Goal: Transaction & Acquisition: Download file/media

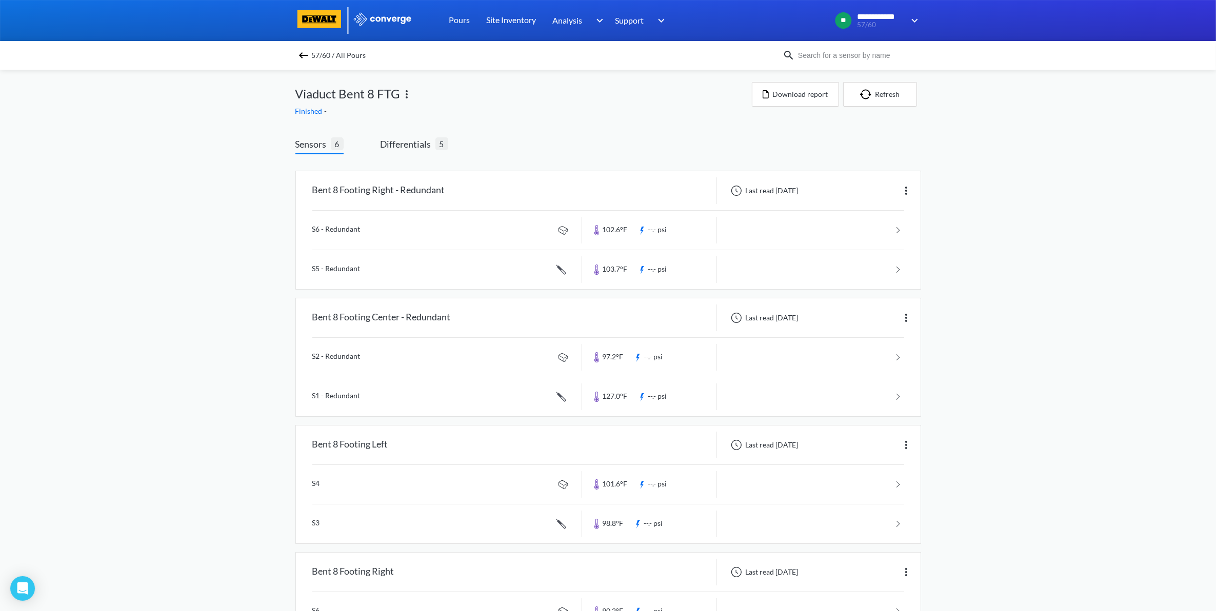
click at [310, 54] on img at bounding box center [303, 55] width 12 height 12
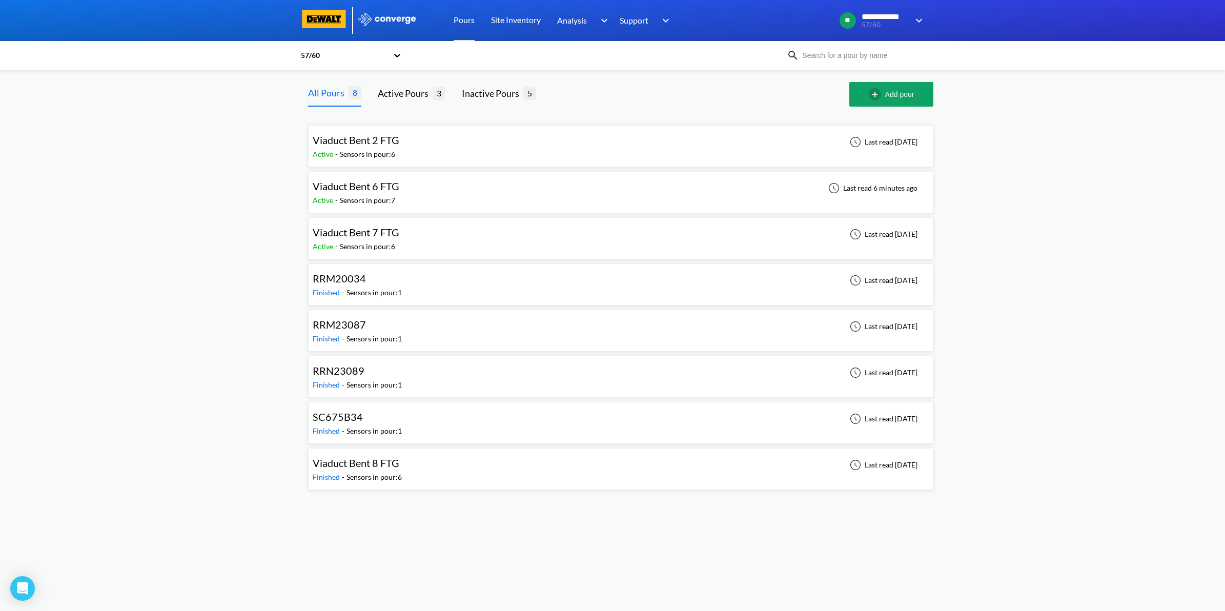
click at [519, 194] on div "Viaduct Bent 6 FTG Active - Sensors in pour: 7 Last read 6 minutes ago" at bounding box center [621, 192] width 616 height 33
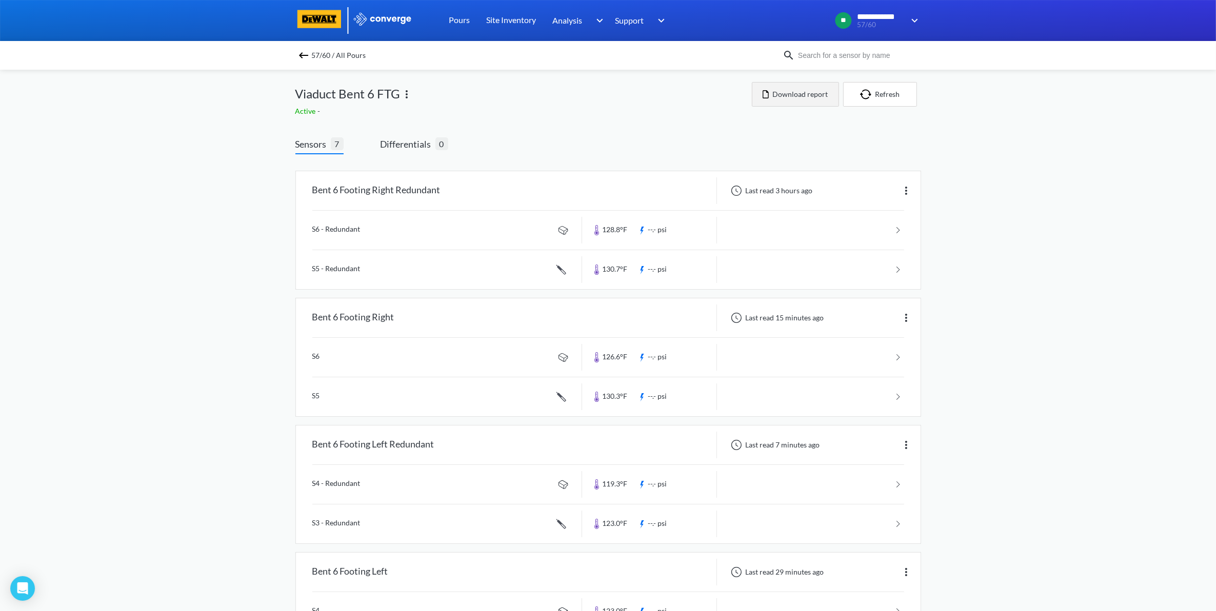
click at [639, 94] on button "Download report" at bounding box center [795, 94] width 87 height 25
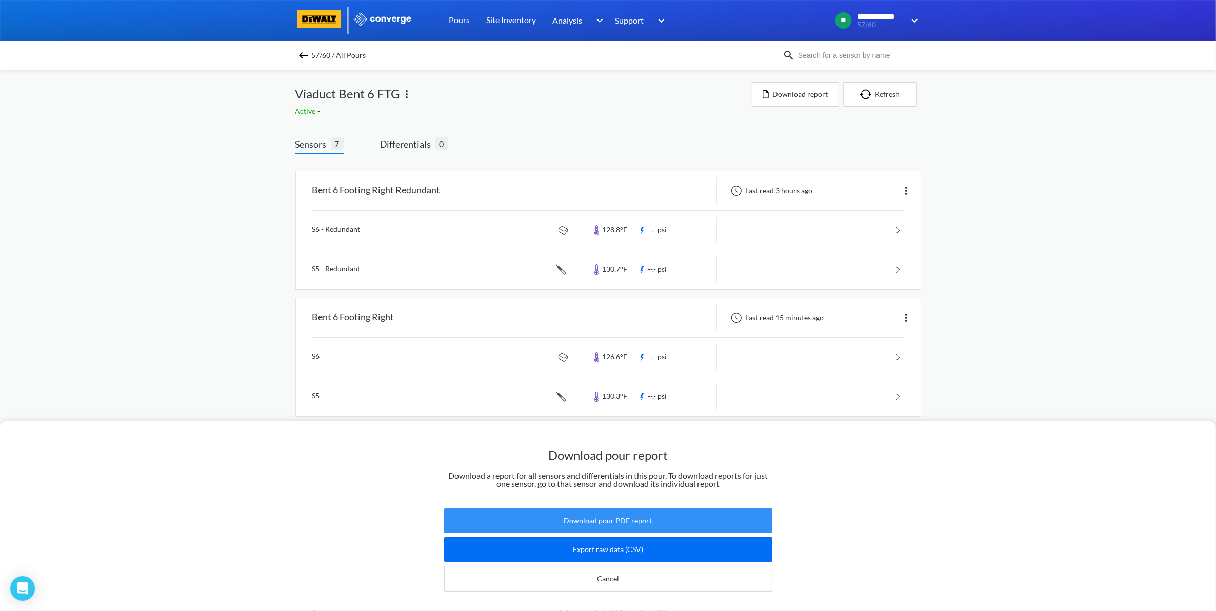
click at [639, 400] on button "Download pour PDF report" at bounding box center [608, 521] width 328 height 25
click at [639, 339] on div "Download pour report Download a report for all sensors and differentials in thi…" at bounding box center [608, 305] width 1216 height 611
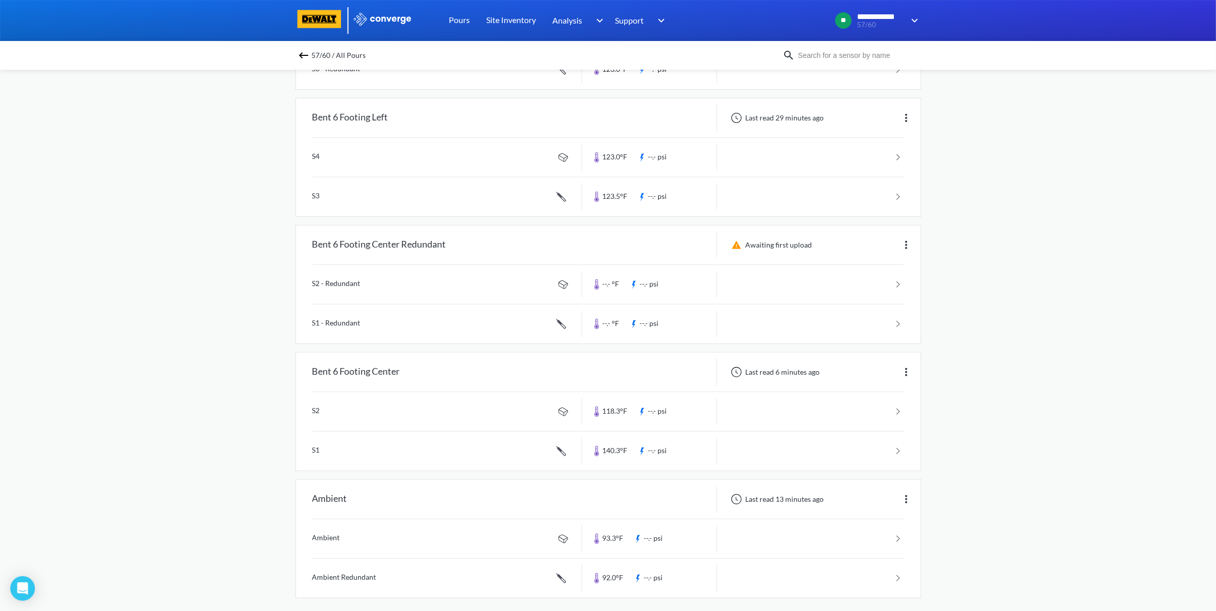
scroll to position [464, 0]
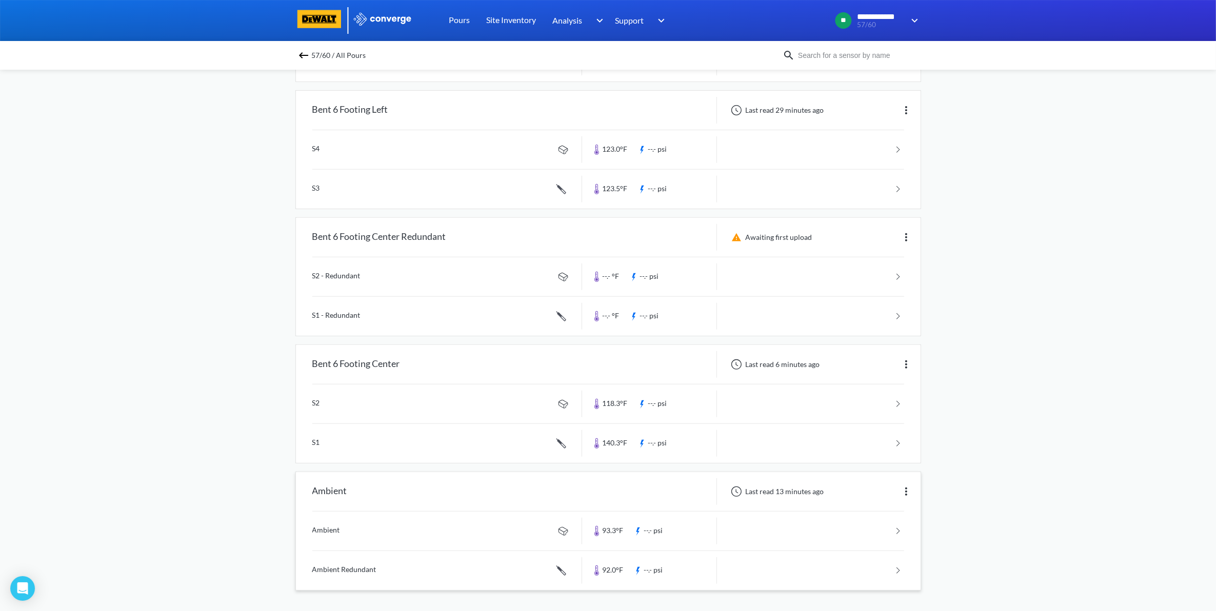
click at [639, 400] on link at bounding box center [608, 531] width 592 height 39
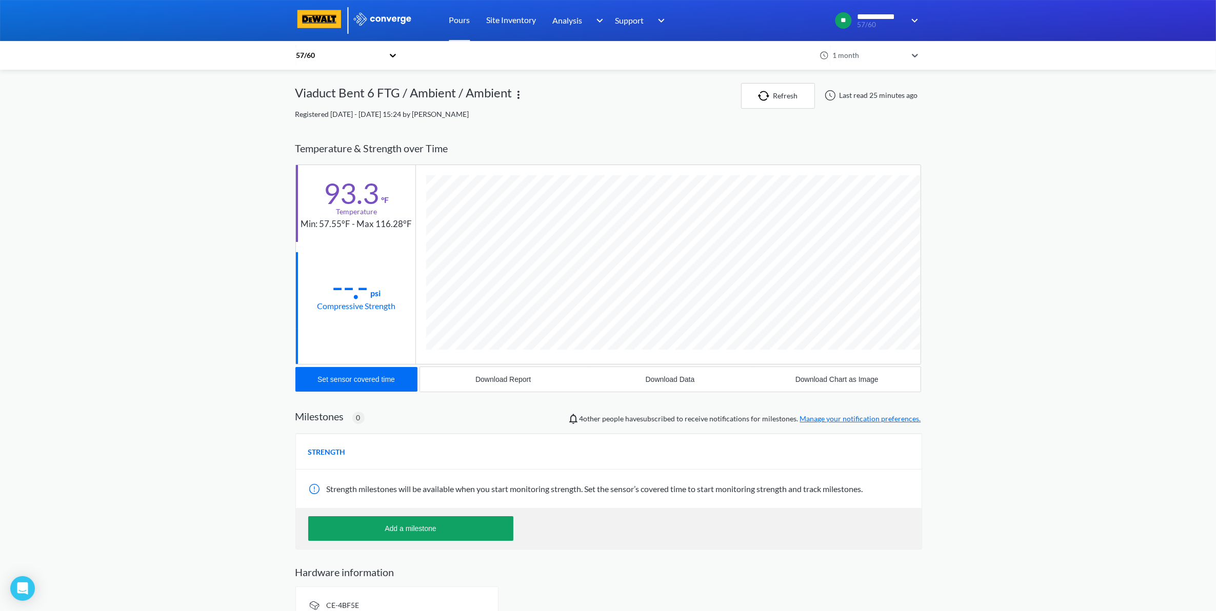
scroll to position [542, 625]
click at [639, 372] on button "Download Data" at bounding box center [669, 379] width 167 height 25
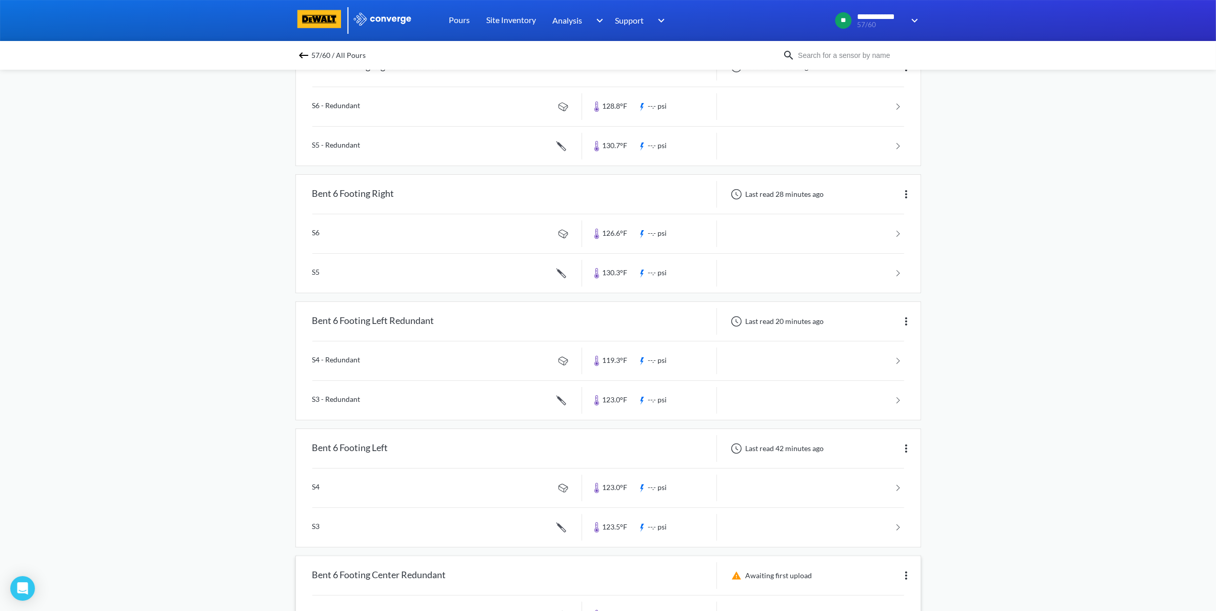
scroll to position [384, 0]
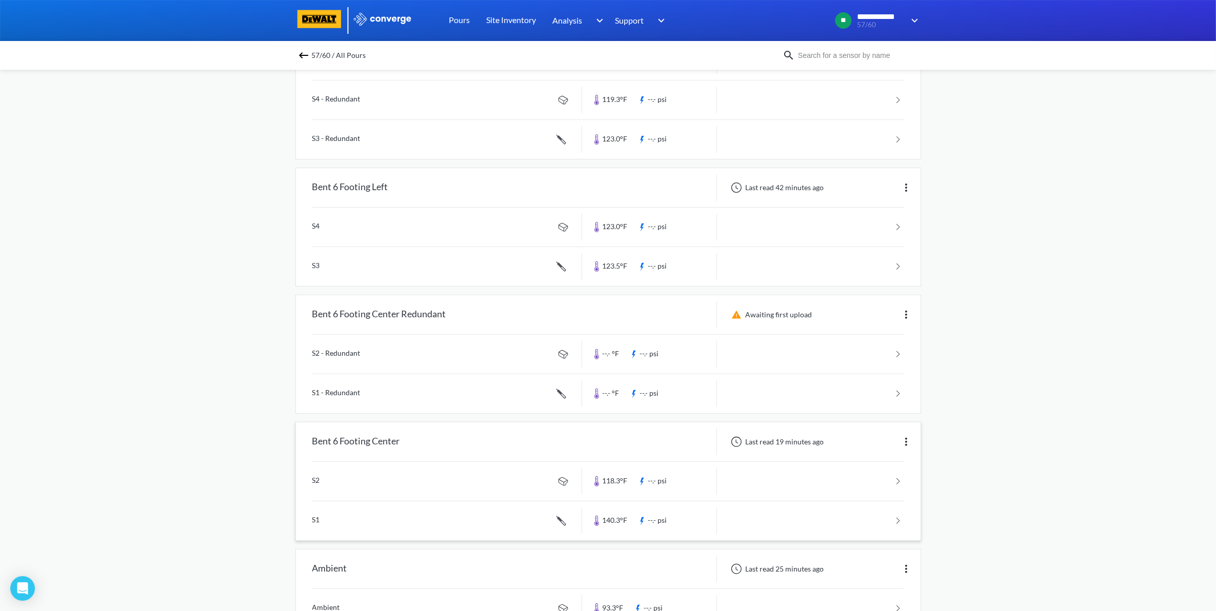
click at [639, 400] on div "Bent 6 Footing Center Last read 19 minutes ago S2 118.3°F --.- psi S1 140.3°F -…" at bounding box center [608, 481] width 624 height 118
click at [639, 400] on link at bounding box center [608, 520] width 592 height 39
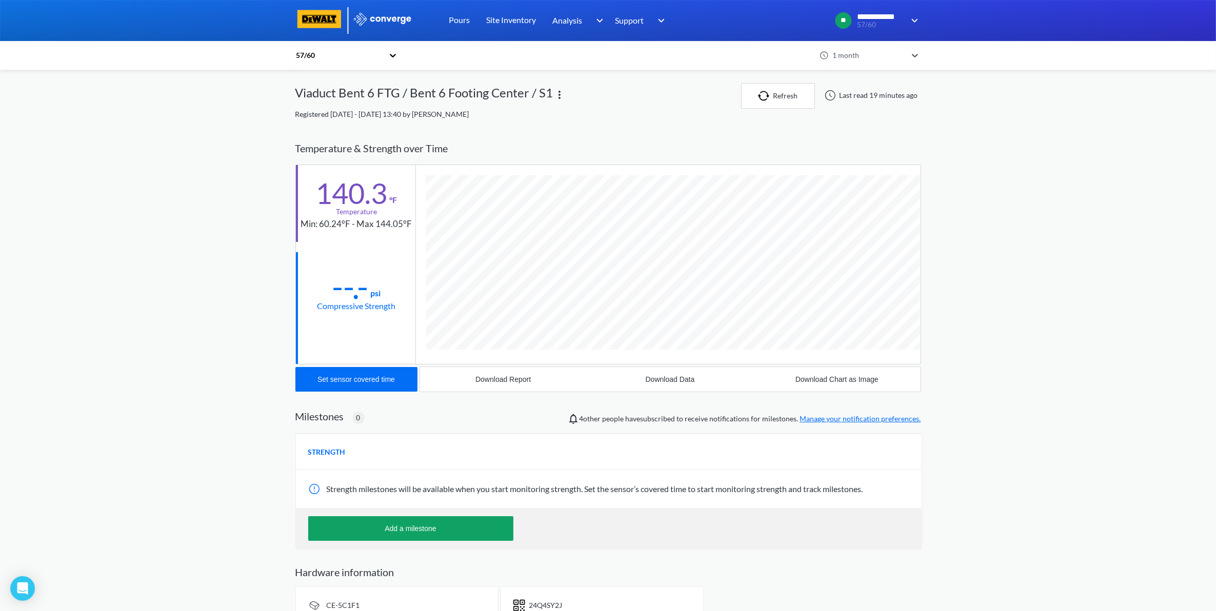
scroll to position [561, 625]
click at [639, 376] on button "Download Data" at bounding box center [669, 379] width 167 height 25
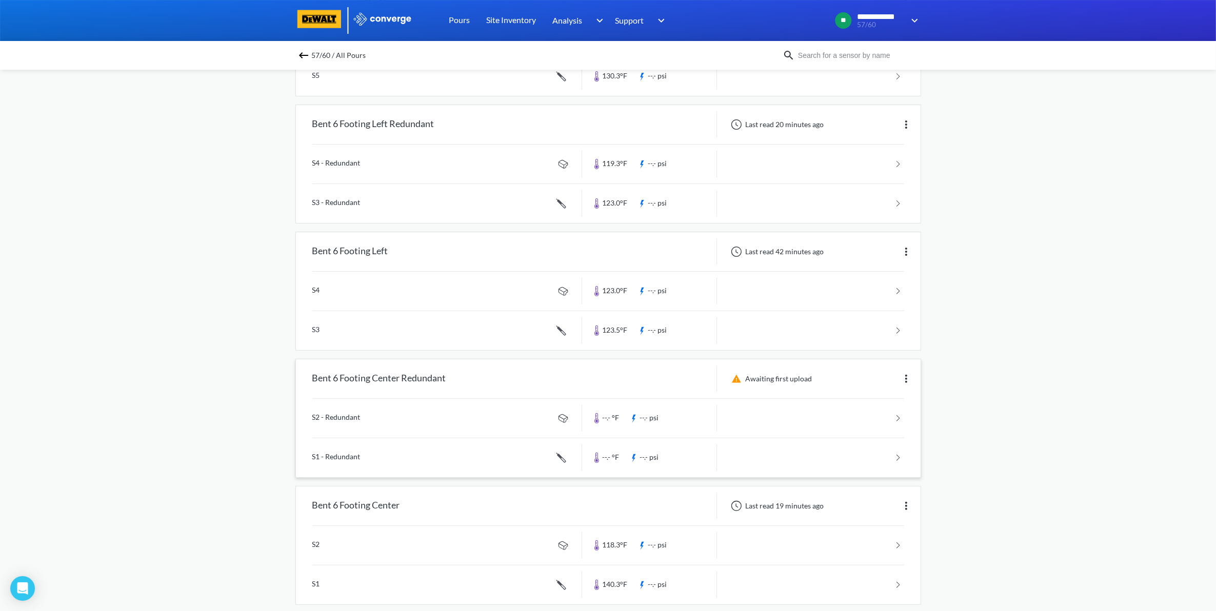
scroll to position [384, 0]
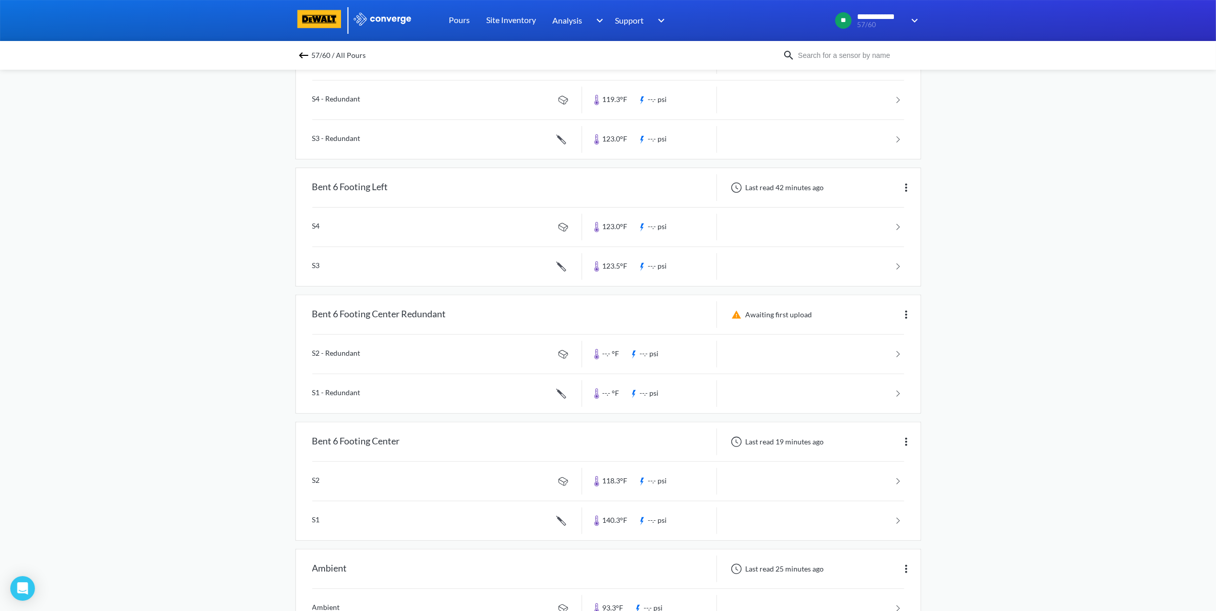
click at [639, 400] on link at bounding box center [608, 481] width 592 height 39
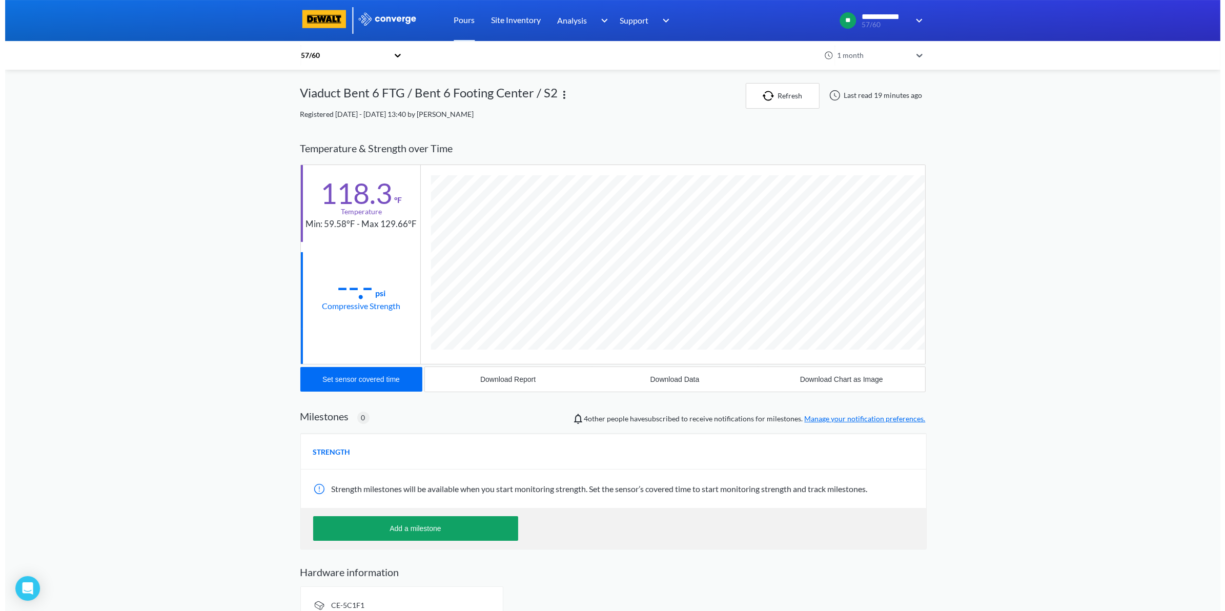
scroll to position [542, 625]
click at [639, 383] on div "Download Data" at bounding box center [669, 379] width 49 height 8
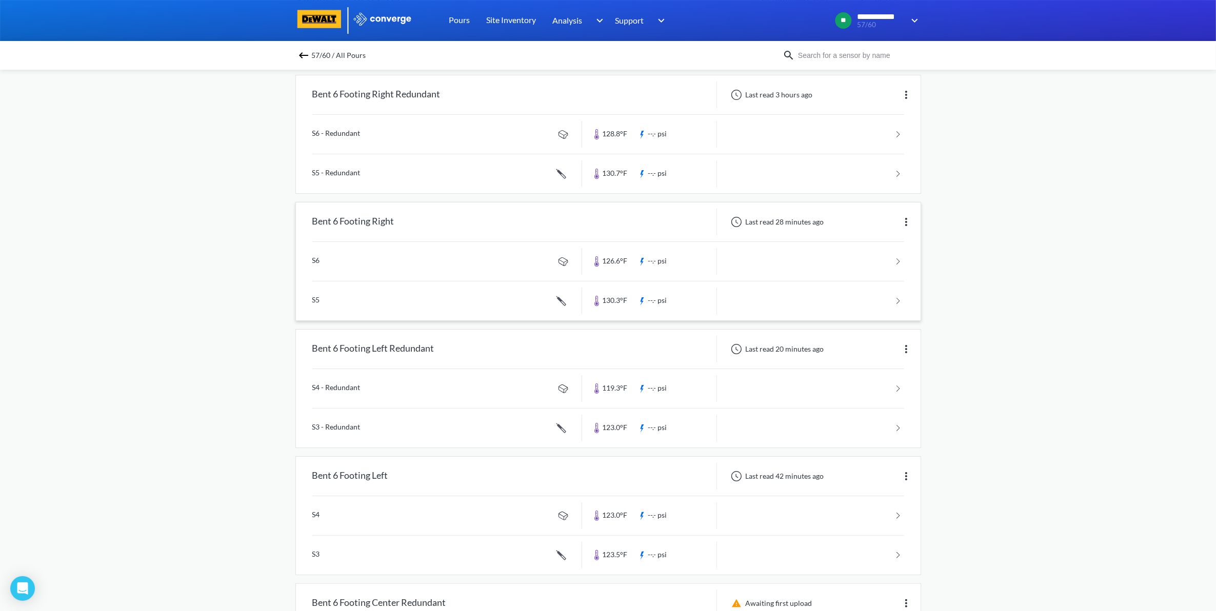
scroll to position [128, 0]
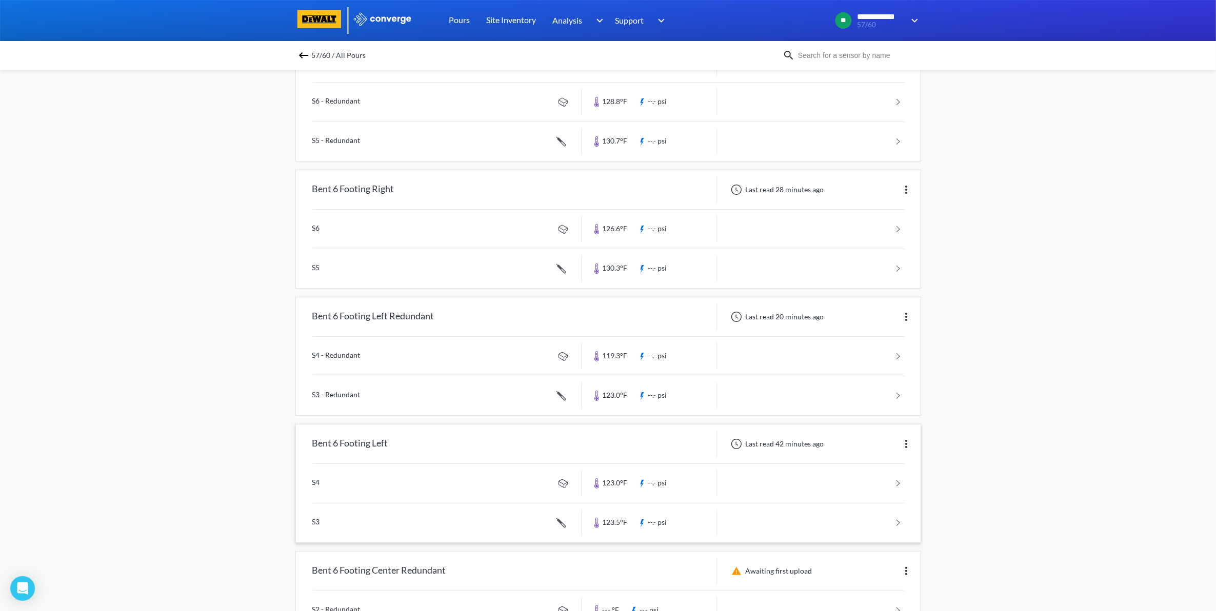
click at [639, 400] on link at bounding box center [608, 522] width 592 height 39
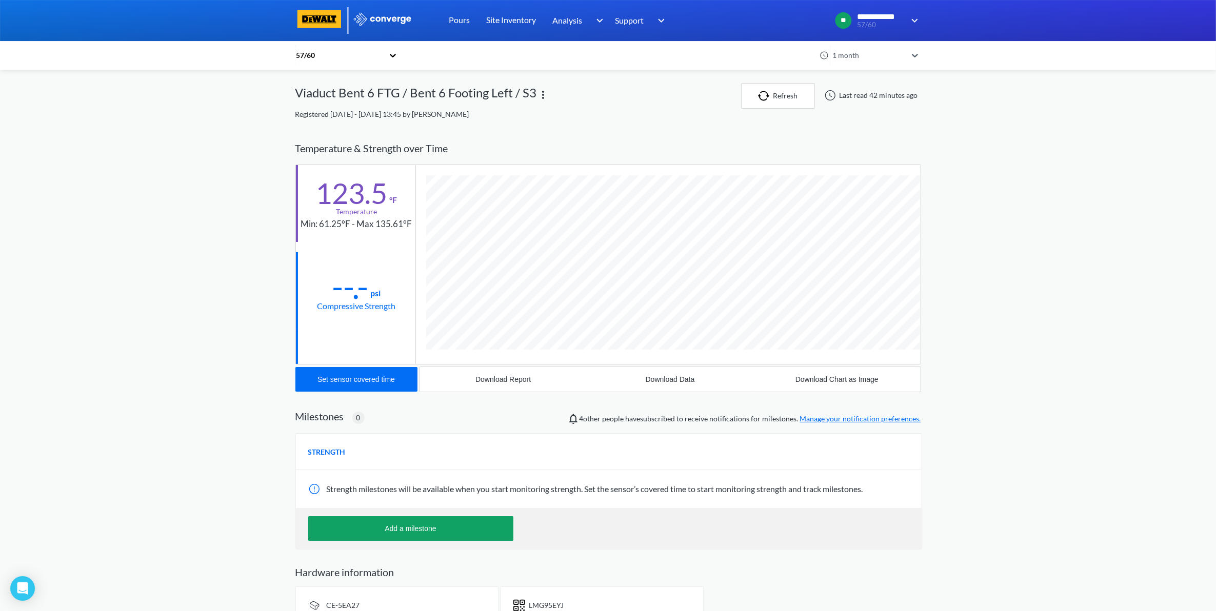
scroll to position [561, 625]
click at [639, 382] on div "Download Data" at bounding box center [669, 379] width 49 height 8
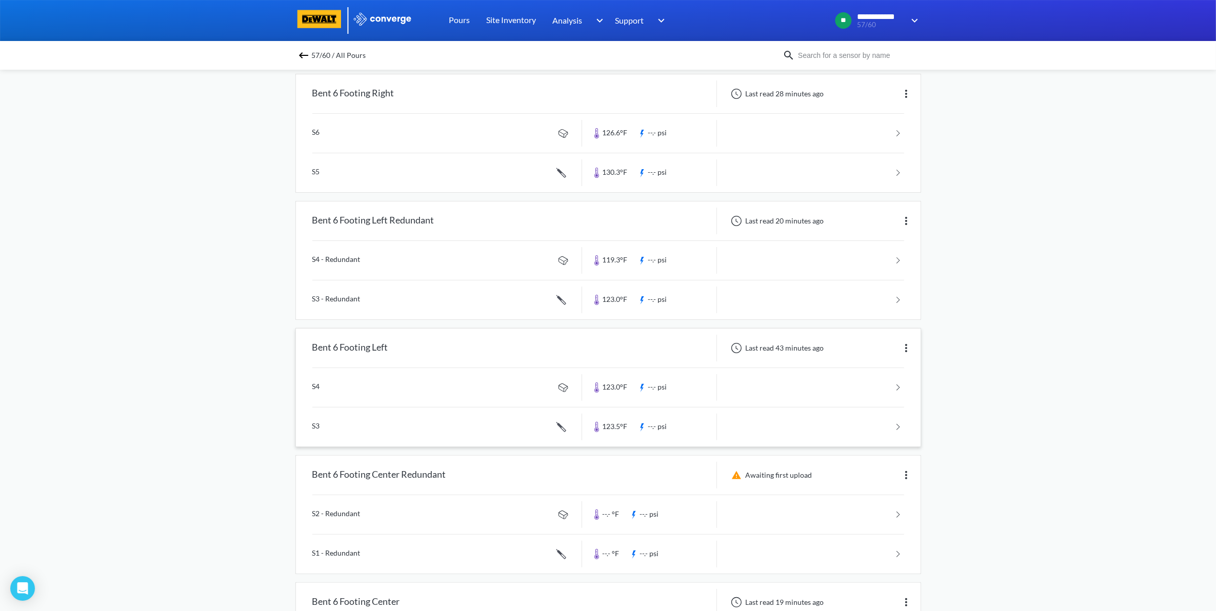
scroll to position [256, 0]
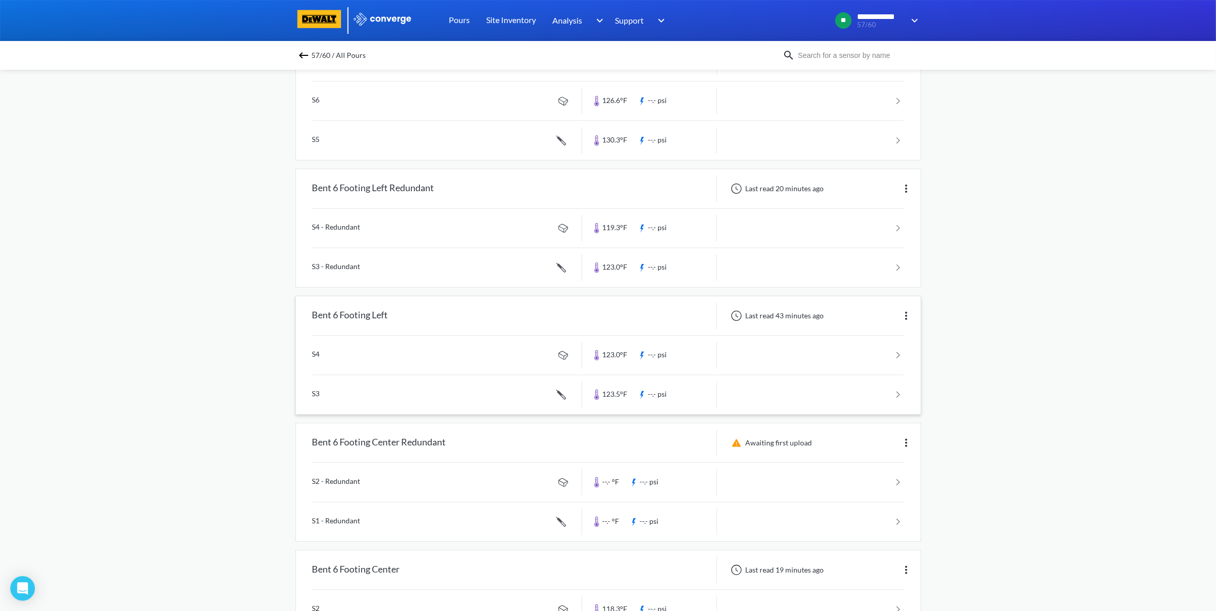
click at [639, 349] on link at bounding box center [608, 355] width 592 height 39
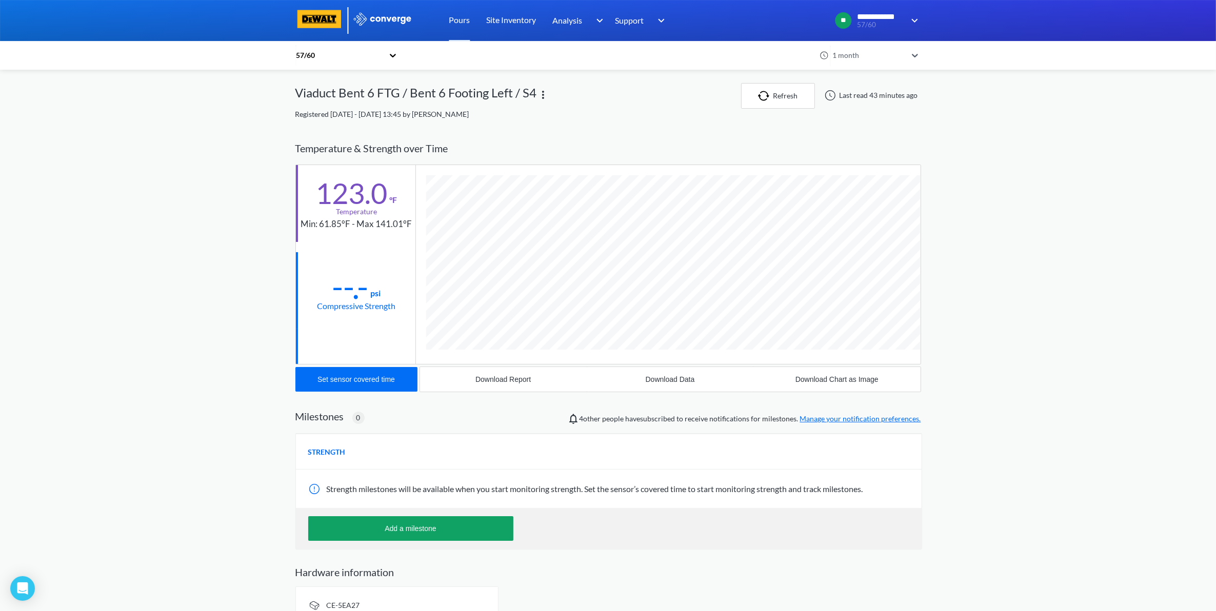
scroll to position [542, 625]
click at [639, 380] on div "Download Data" at bounding box center [669, 379] width 49 height 8
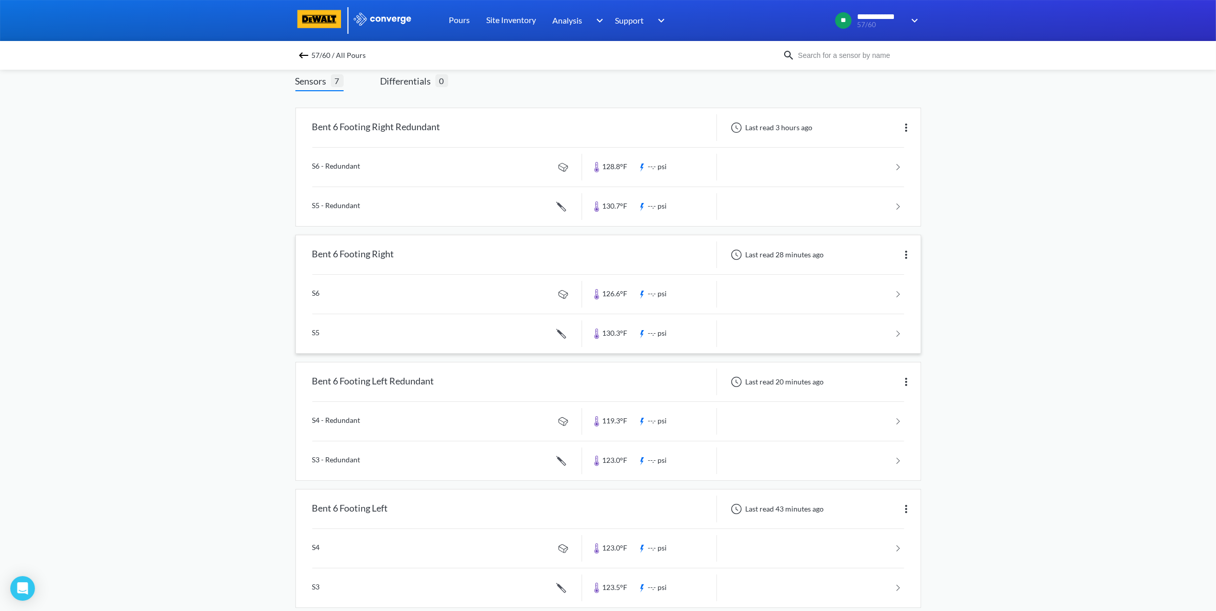
scroll to position [64, 0]
click at [639, 331] on link at bounding box center [608, 332] width 592 height 39
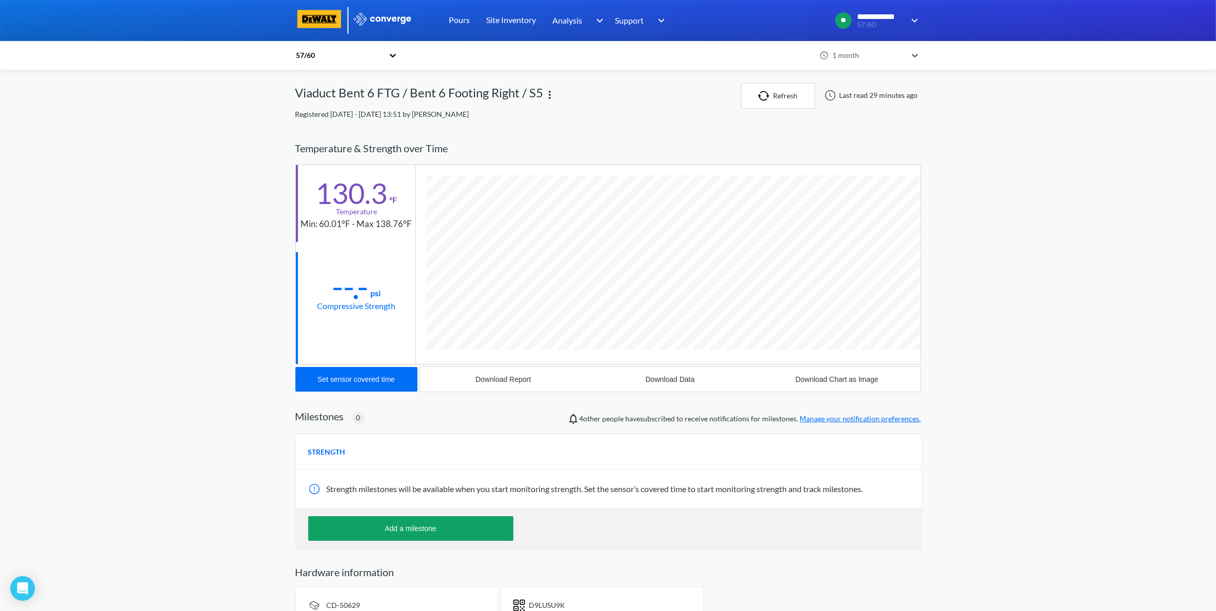
scroll to position [561, 625]
click at [639, 382] on div "Download Data" at bounding box center [669, 379] width 49 height 8
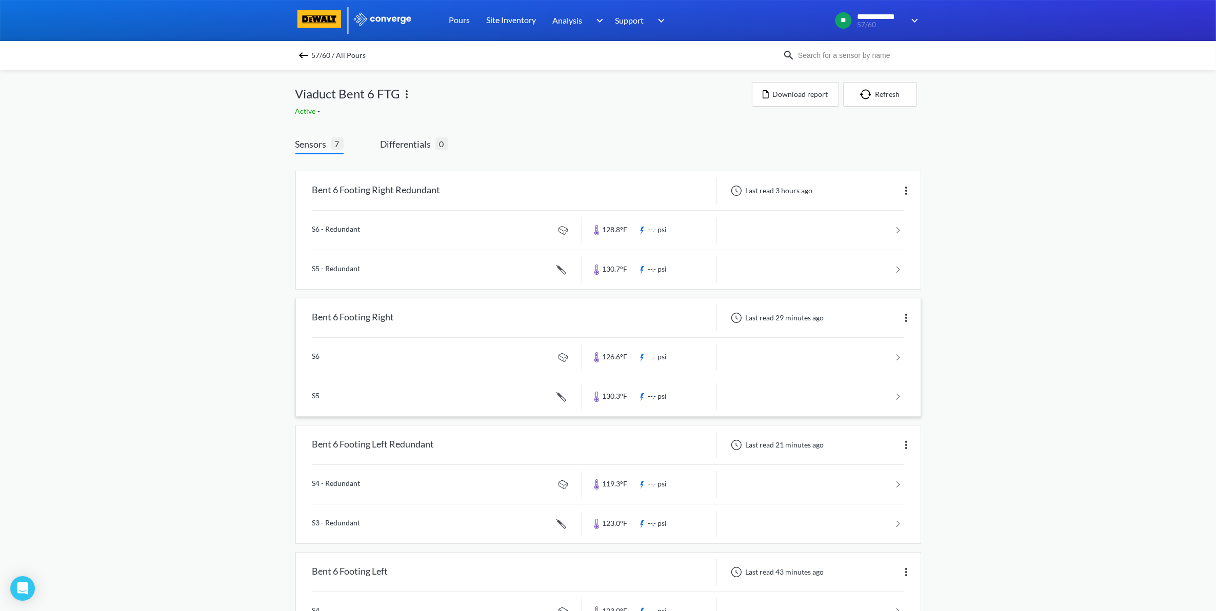
click at [639, 365] on link at bounding box center [608, 357] width 592 height 39
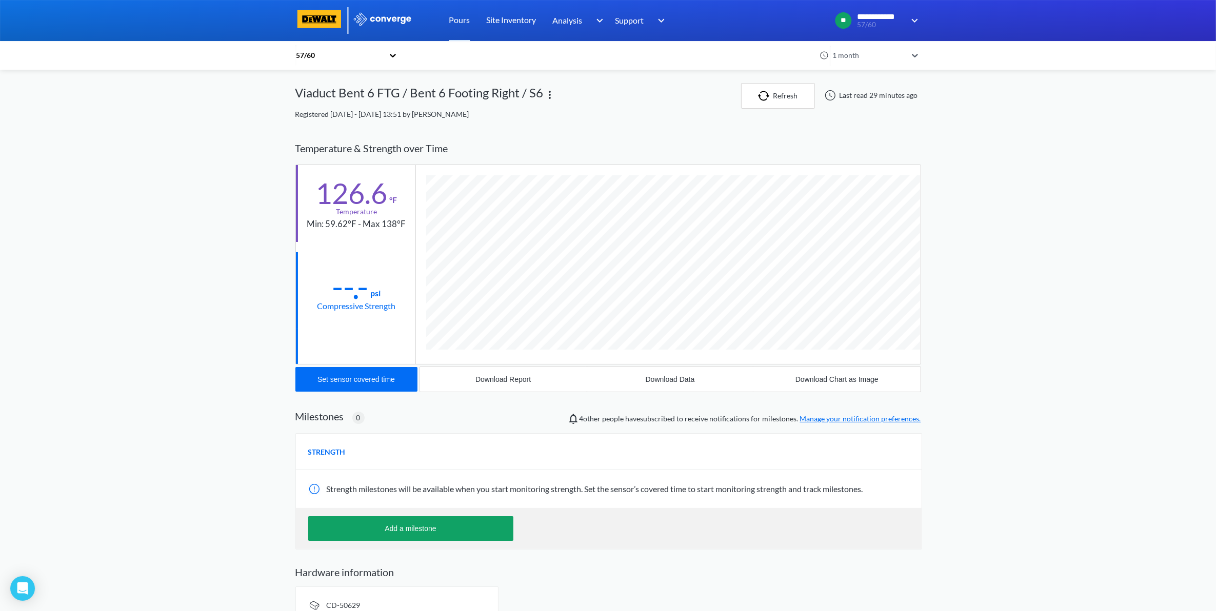
scroll to position [542, 625]
click at [639, 380] on div "Download Data" at bounding box center [669, 379] width 49 height 8
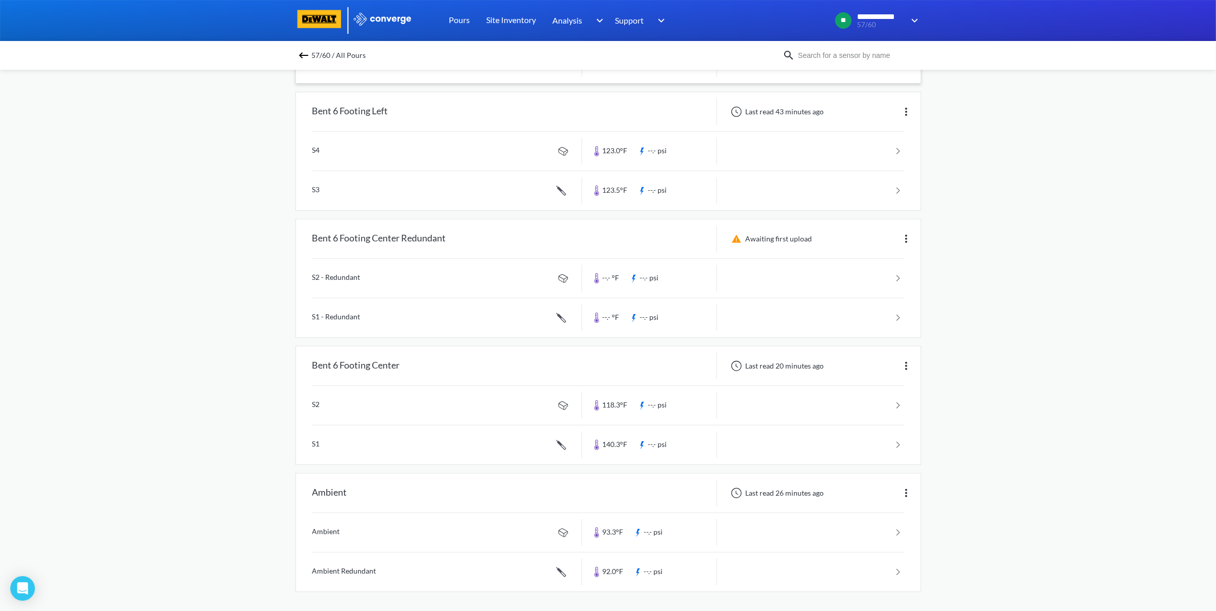
scroll to position [464, 0]
click at [639, 400] on link at bounding box center [608, 443] width 592 height 39
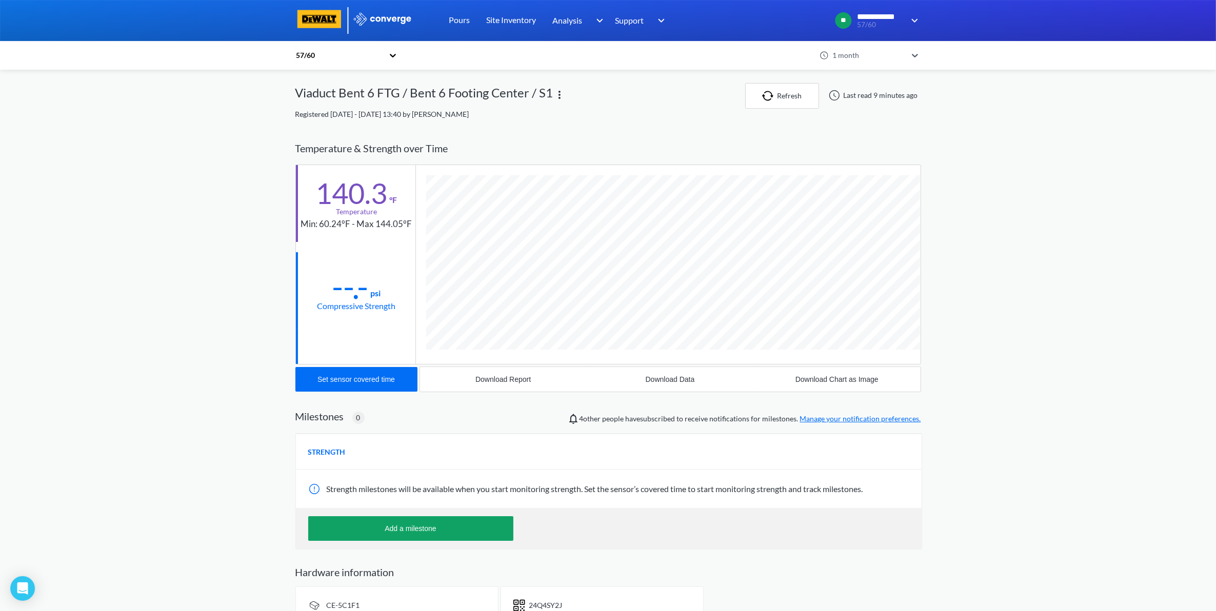
scroll to position [561, 625]
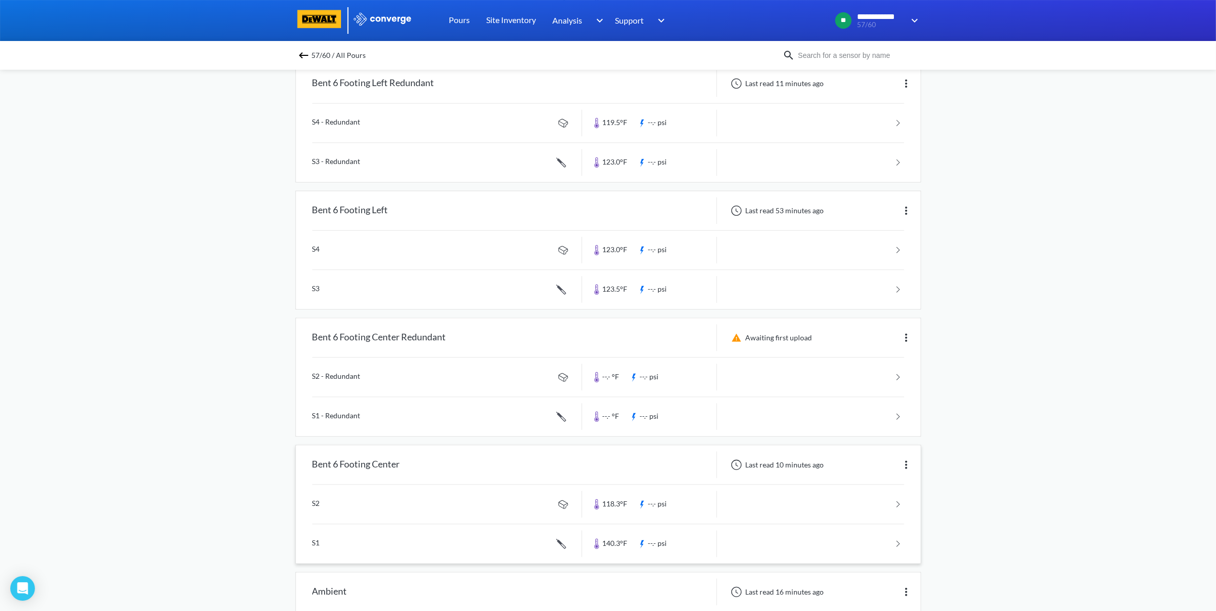
scroll to position [384, 0]
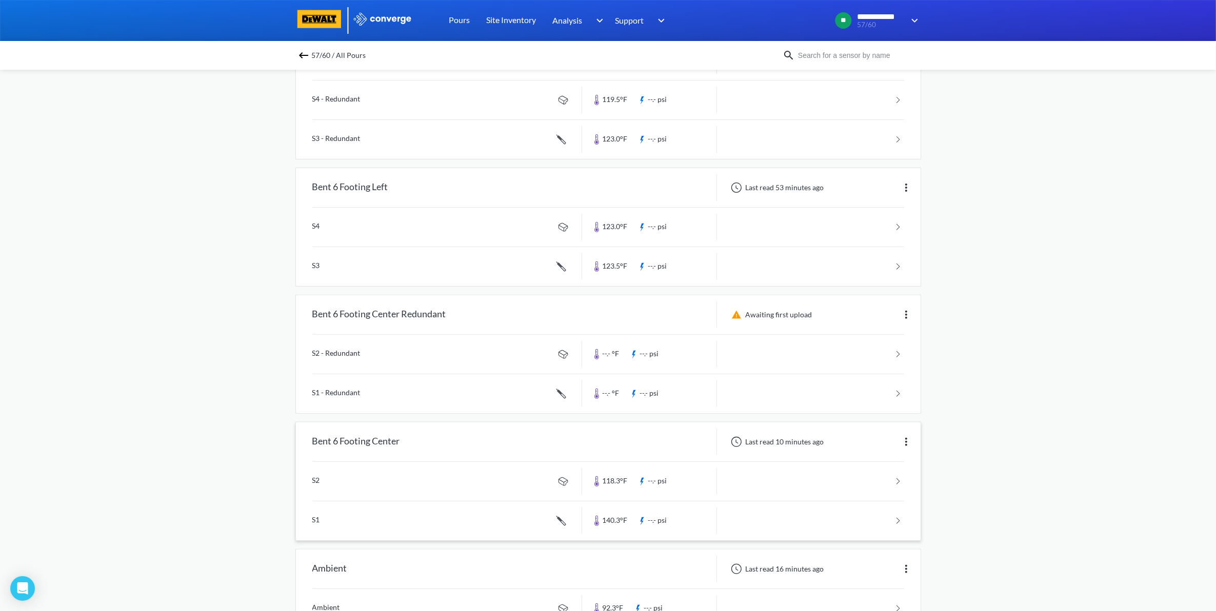
click at [639, 400] on link at bounding box center [608, 481] width 592 height 39
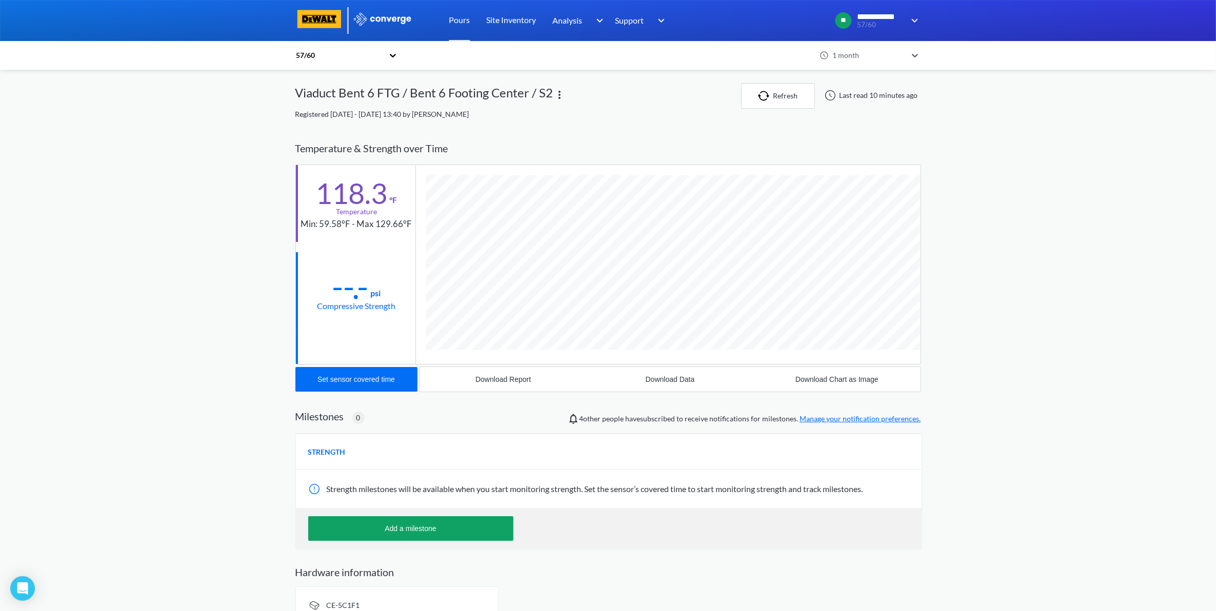
scroll to position [542, 625]
